Goal: Information Seeking & Learning: Learn about a topic

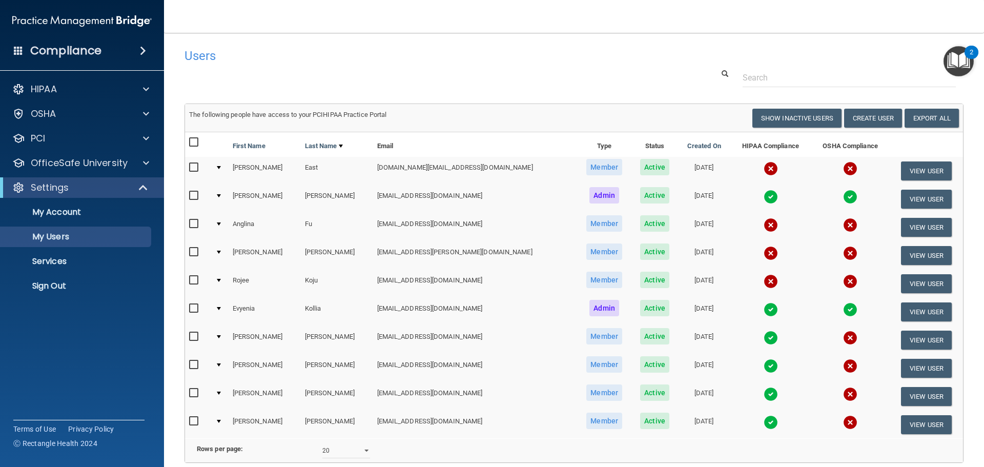
select select "20"
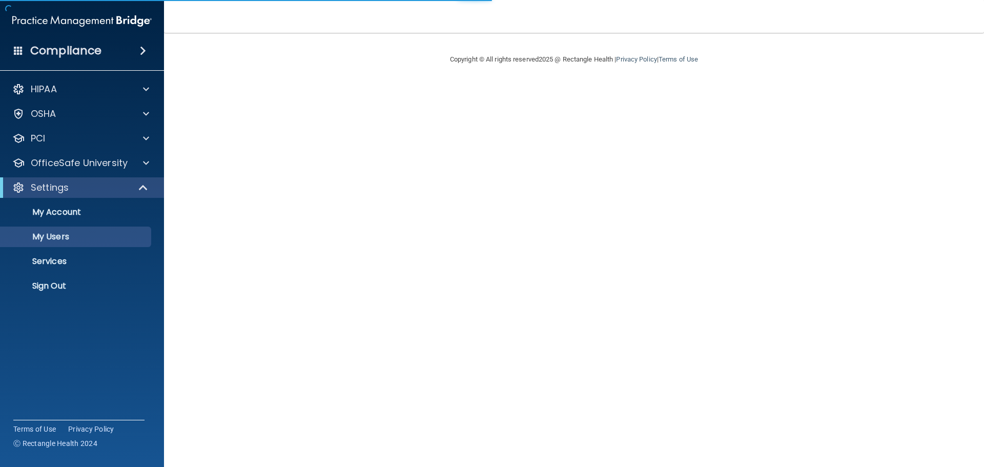
select select "20"
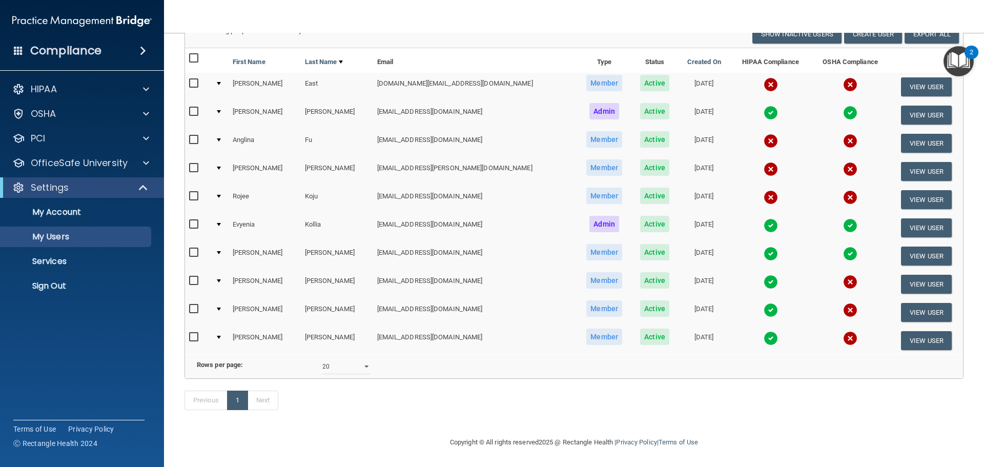
scroll to position [48, 0]
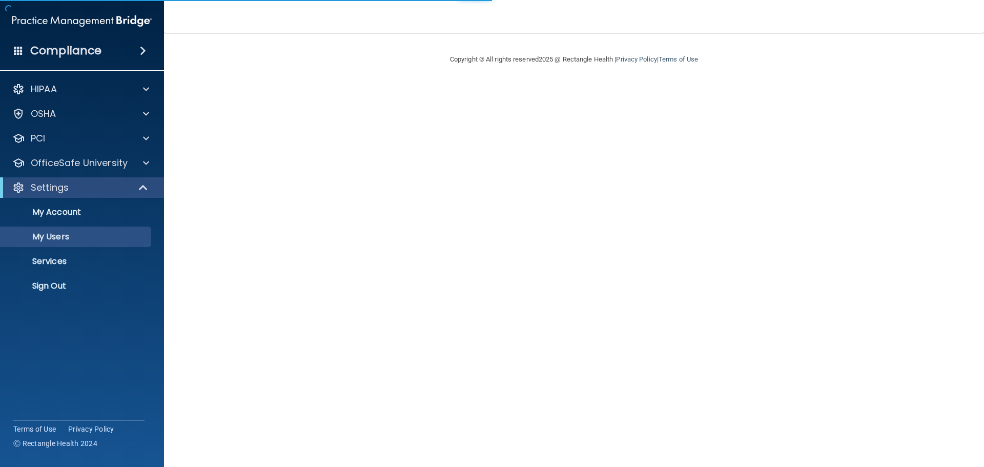
select select "20"
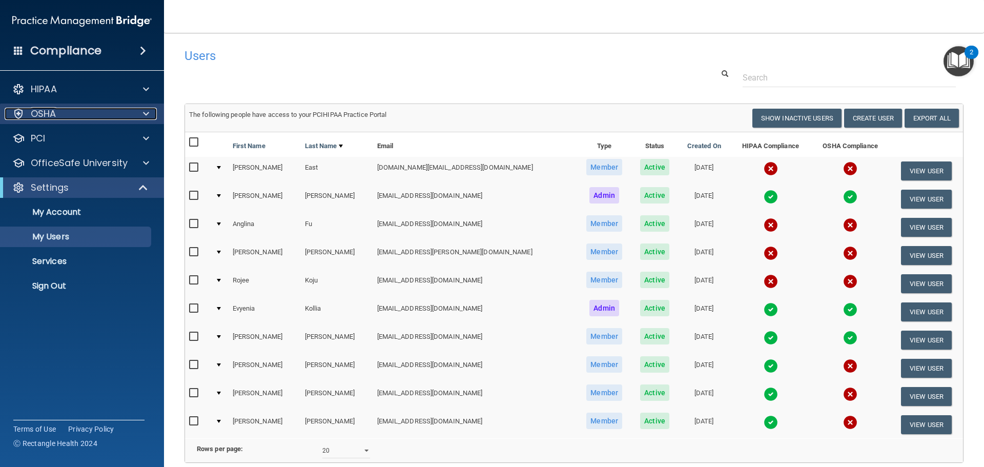
click at [44, 110] on p "OSHA" at bounding box center [44, 114] width 26 height 12
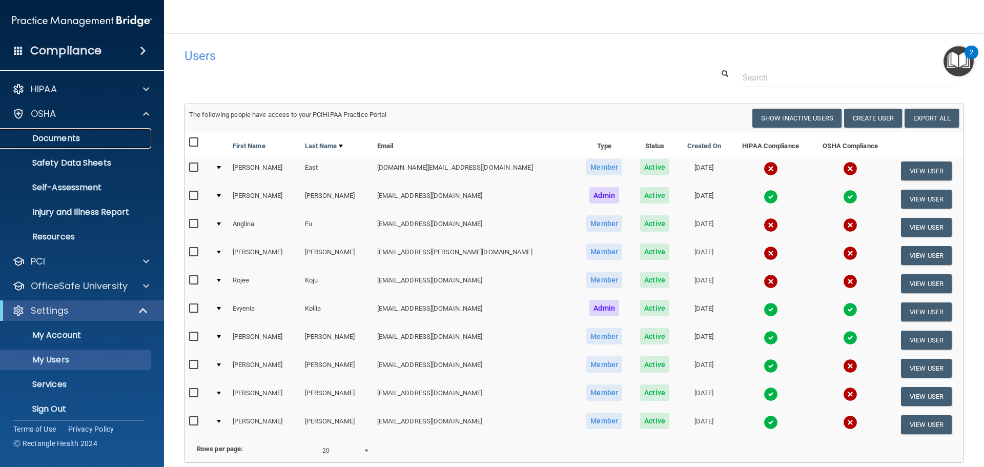
click at [48, 136] on p "Documents" at bounding box center [77, 138] width 140 height 10
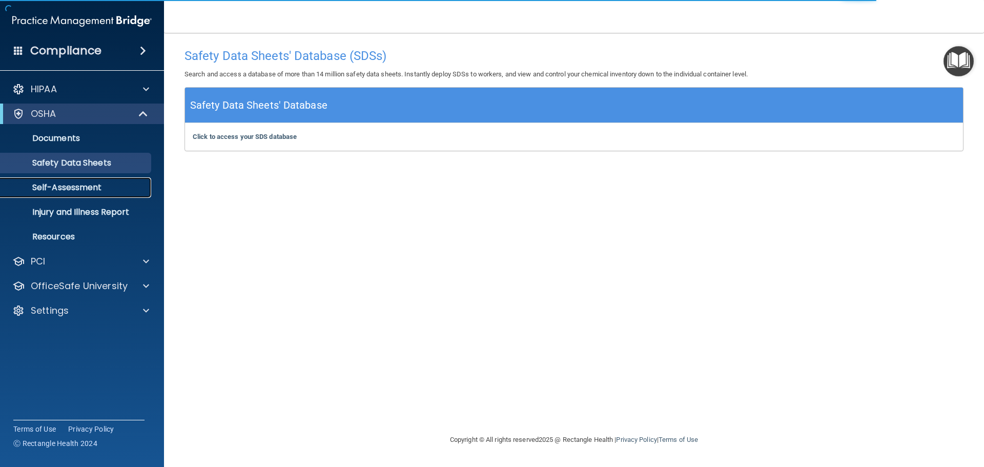
click at [94, 190] on p "Self-Assessment" at bounding box center [77, 187] width 140 height 10
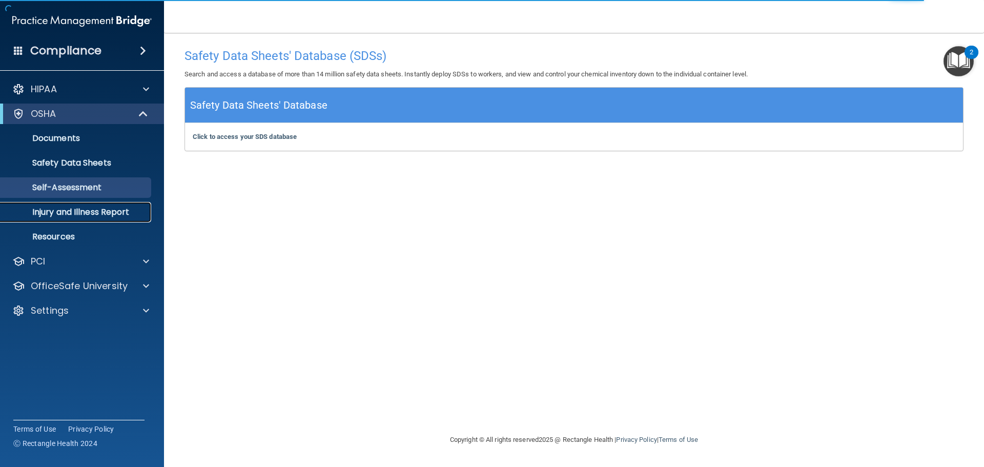
click at [93, 214] on p "Injury and Illness Report" at bounding box center [77, 212] width 140 height 10
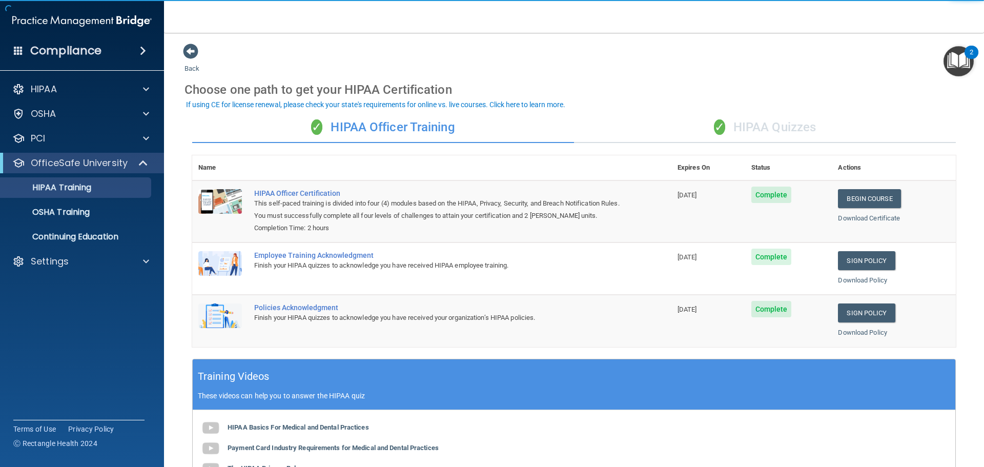
click at [963, 55] on img "Open Resource Center, 2 new notifications" at bounding box center [959, 61] width 30 height 30
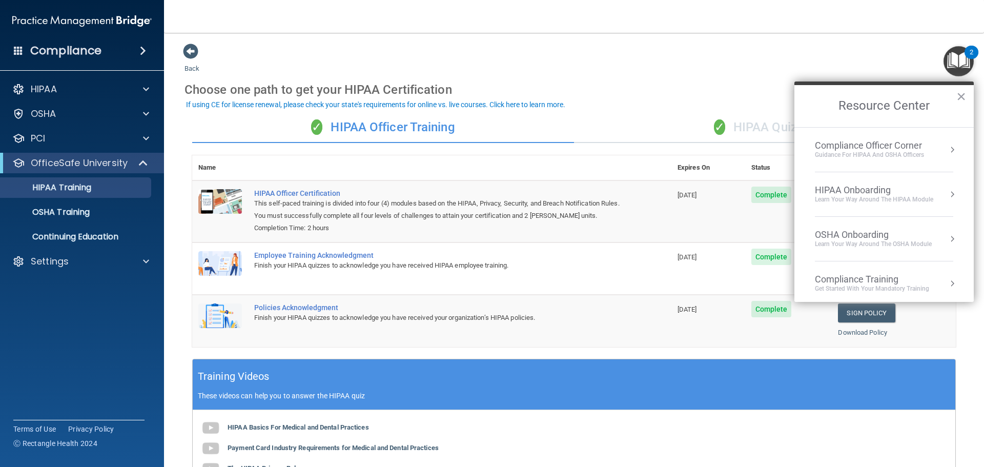
click at [865, 198] on div "Learn Your Way around the HIPAA module" at bounding box center [874, 199] width 118 height 9
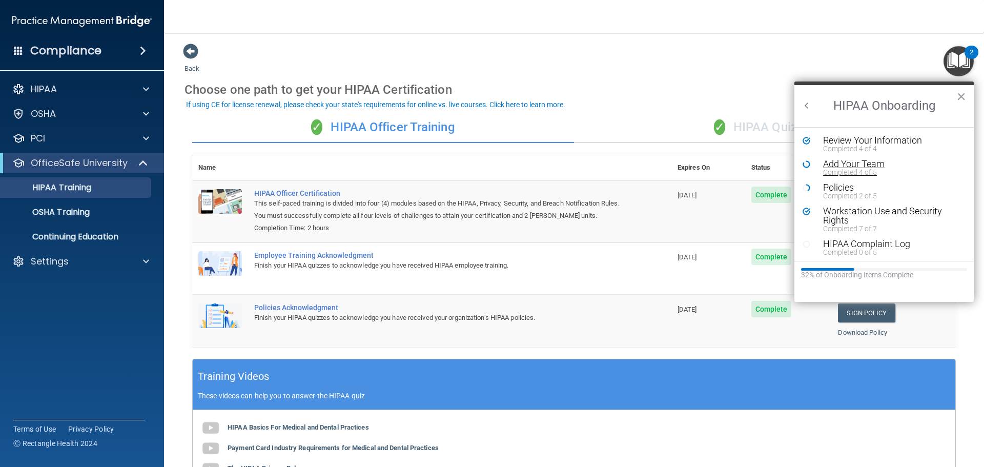
click at [845, 170] on div "Completed 4 of 5" at bounding box center [888, 172] width 130 height 7
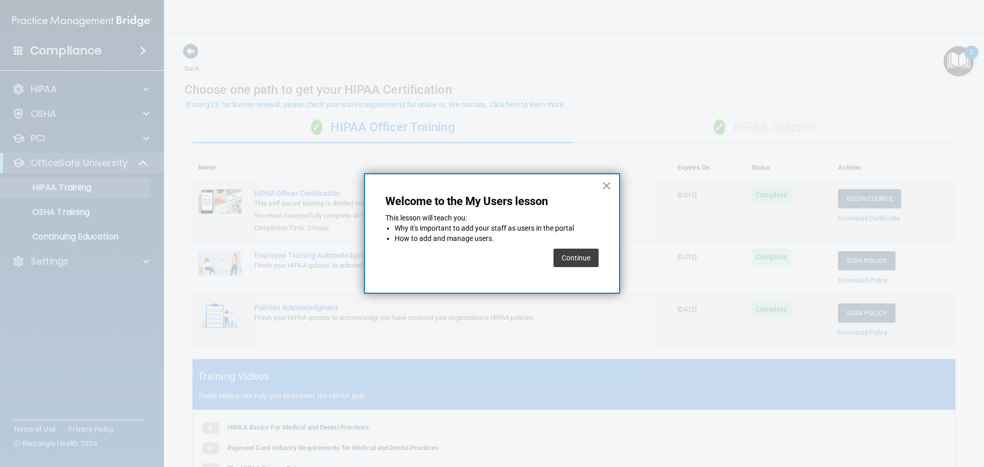
click at [580, 259] on button "Continue" at bounding box center [576, 258] width 45 height 18
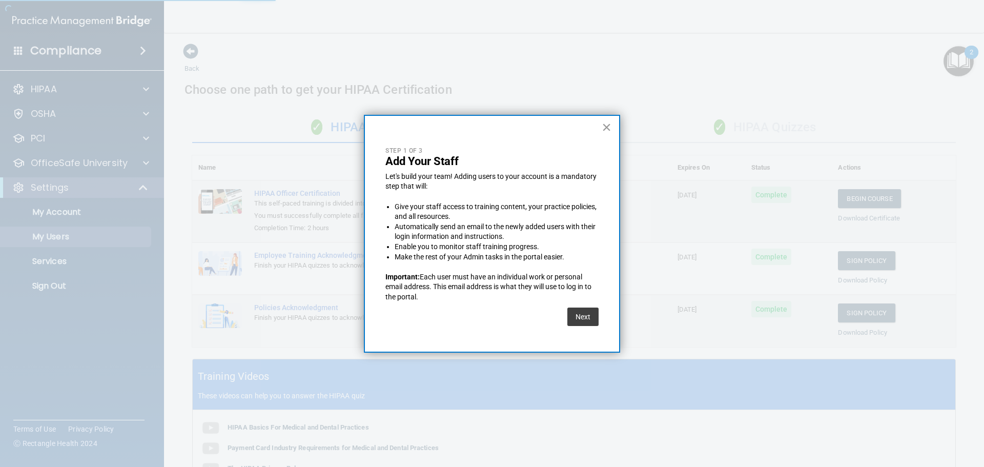
select select "20"
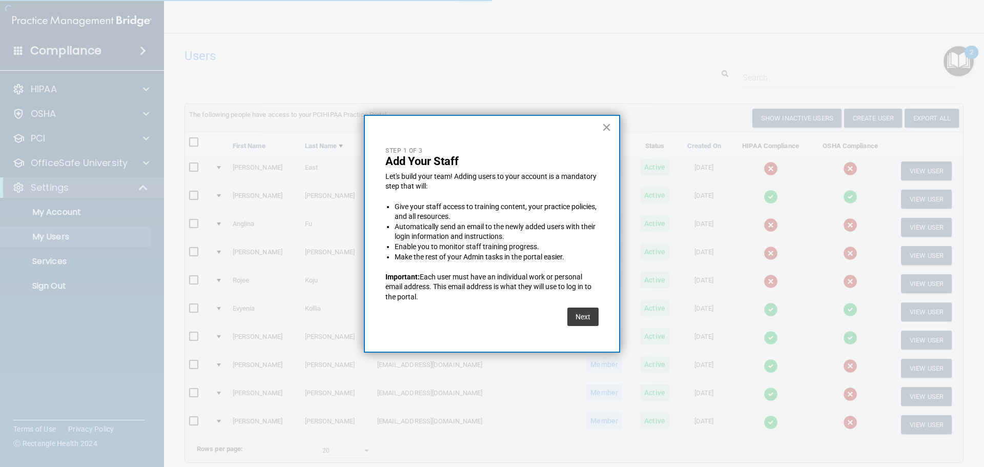
click at [610, 129] on button "×" at bounding box center [607, 127] width 10 height 16
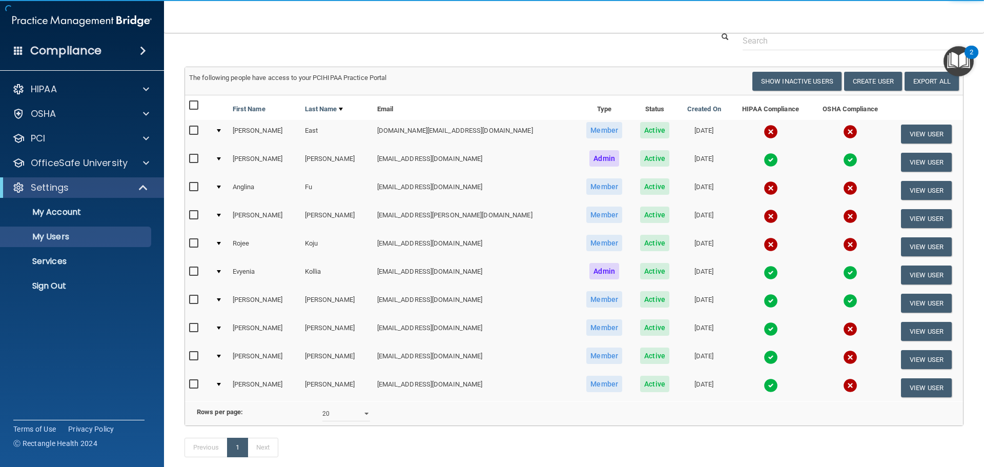
scroll to position [99, 0]
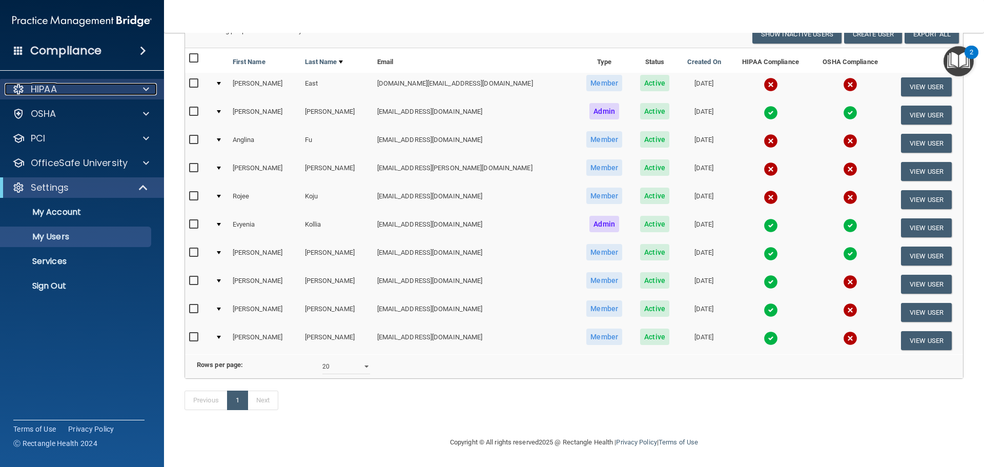
click at [55, 92] on p "HIPAA" at bounding box center [44, 89] width 26 height 12
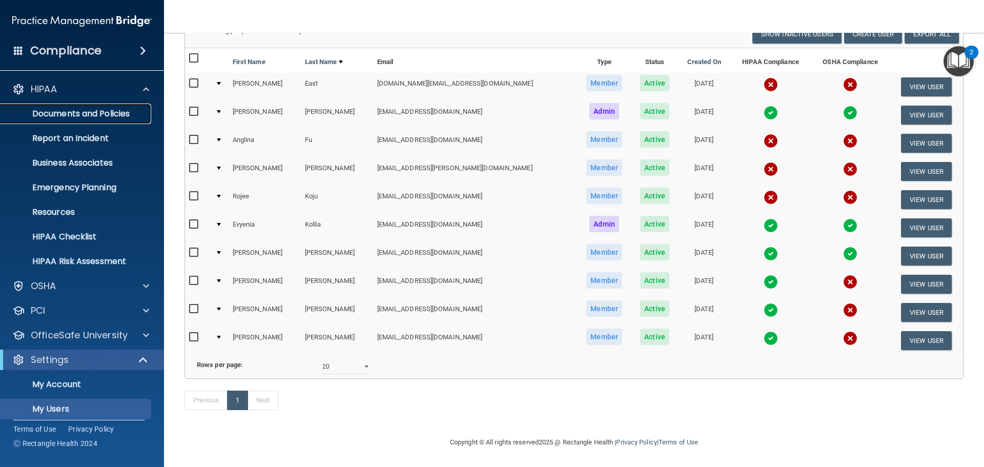
click at [90, 118] on p "Documents and Policies" at bounding box center [77, 114] width 140 height 10
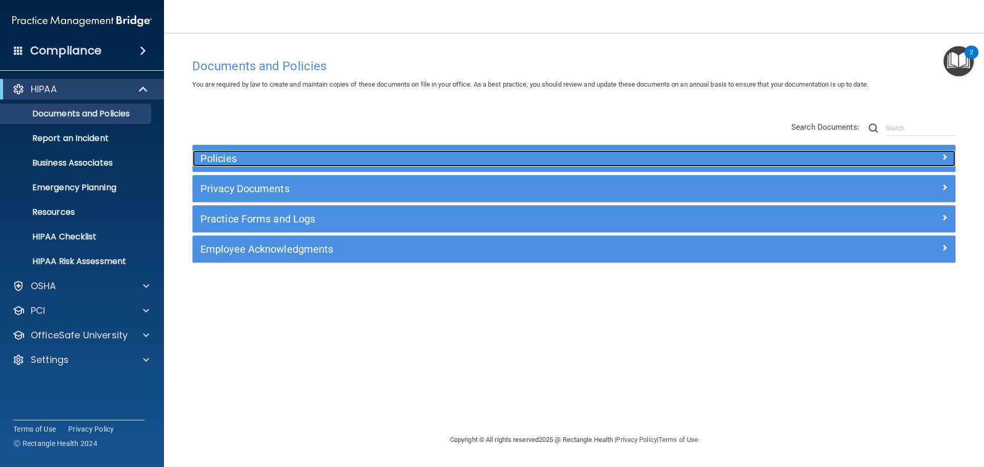
click at [251, 160] on h5 "Policies" at bounding box center [478, 158] width 557 height 11
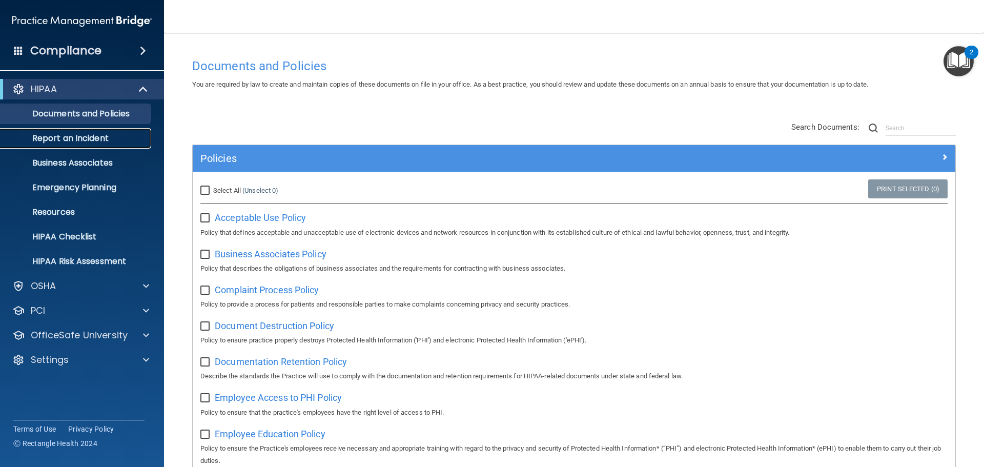
click at [80, 138] on p "Report an Incident" at bounding box center [77, 138] width 140 height 10
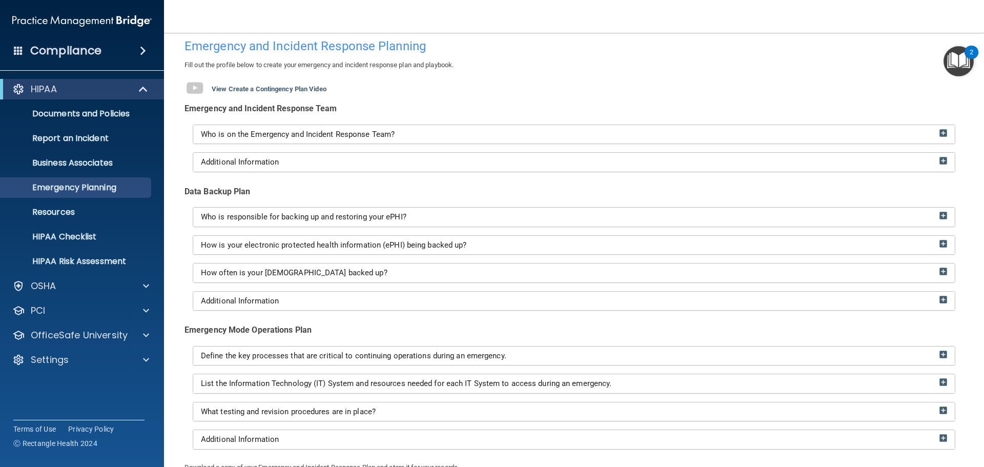
scroll to position [7, 0]
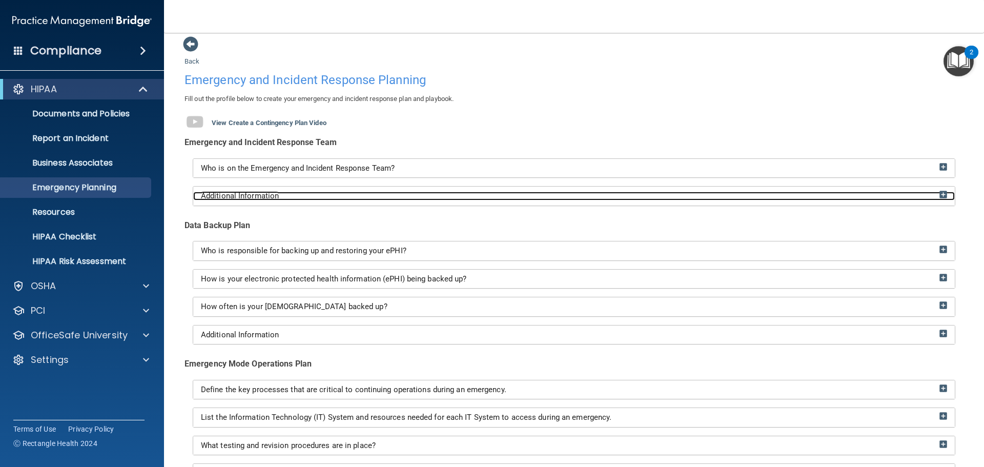
click at [310, 197] on div "Additional Information" at bounding box center [574, 196] width 762 height 9
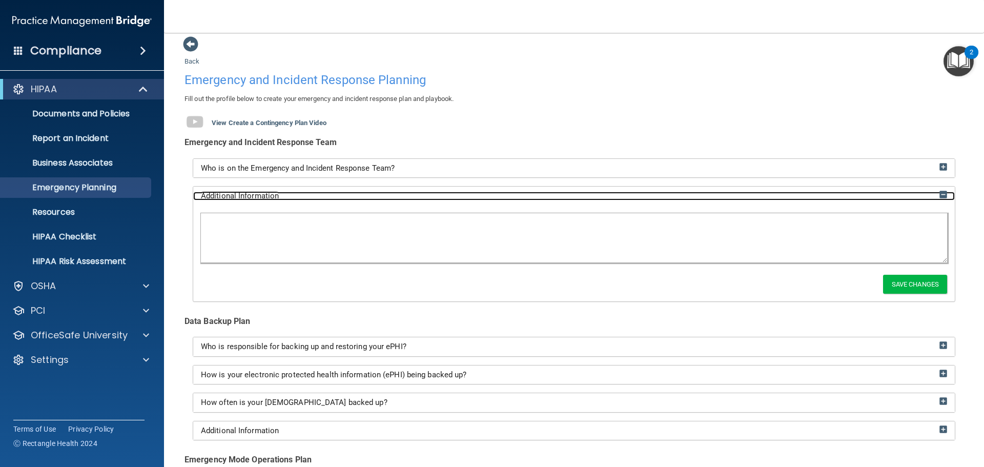
click at [310, 197] on div "Additional Information" at bounding box center [574, 196] width 762 height 9
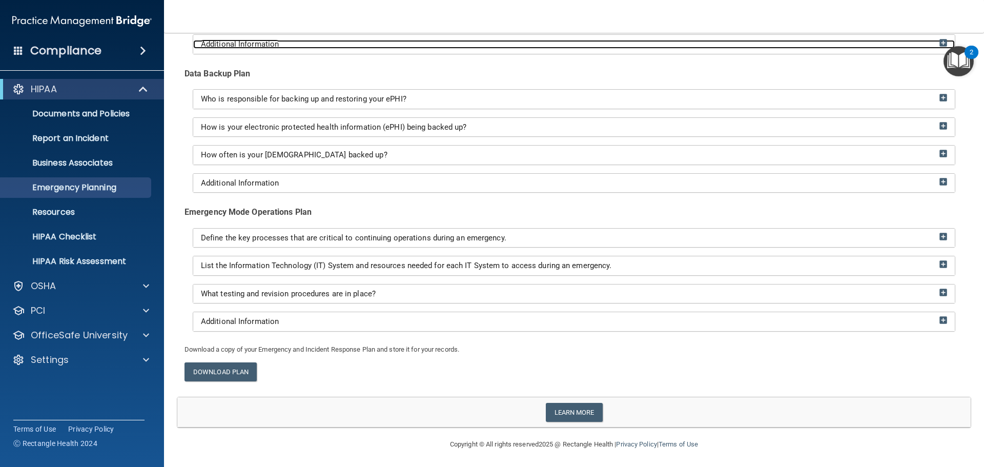
scroll to position [161, 0]
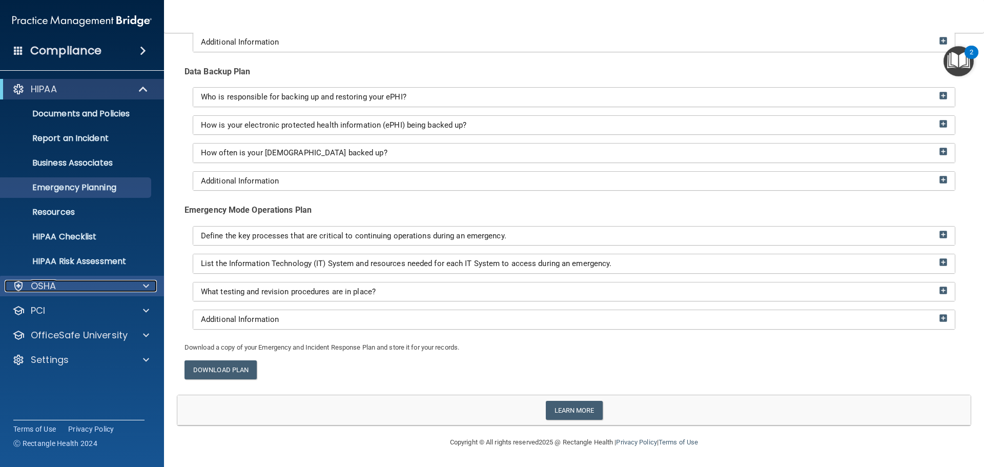
click at [66, 289] on div "OSHA" at bounding box center [68, 286] width 127 height 12
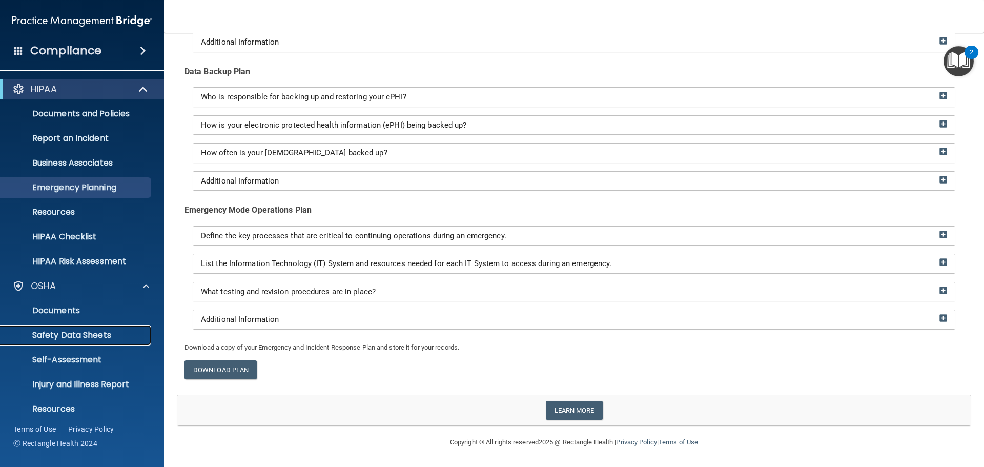
click at [75, 340] on p "Safety Data Sheets" at bounding box center [77, 335] width 140 height 10
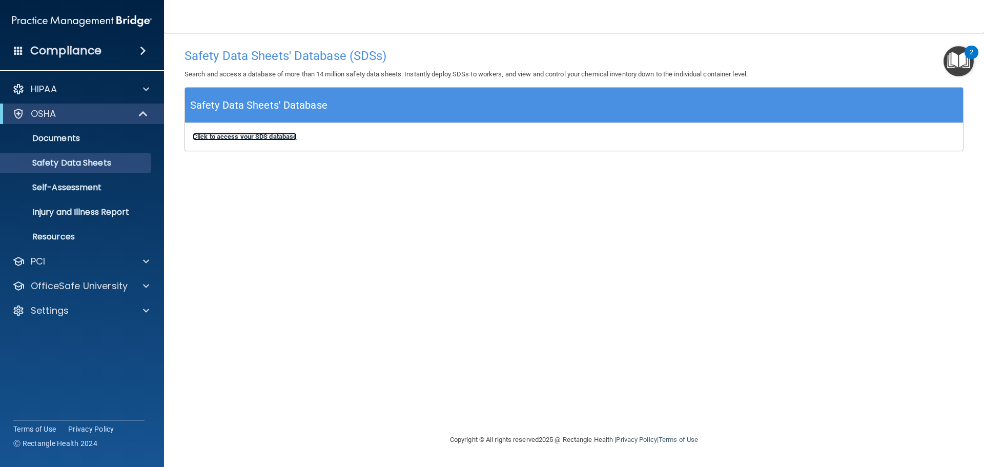
click at [230, 135] on b "Click to access your SDS database" at bounding box center [245, 137] width 104 height 8
click at [242, 135] on b "Click to access your SDS database" at bounding box center [245, 137] width 104 height 8
